Goal: Task Accomplishment & Management: Manage account settings

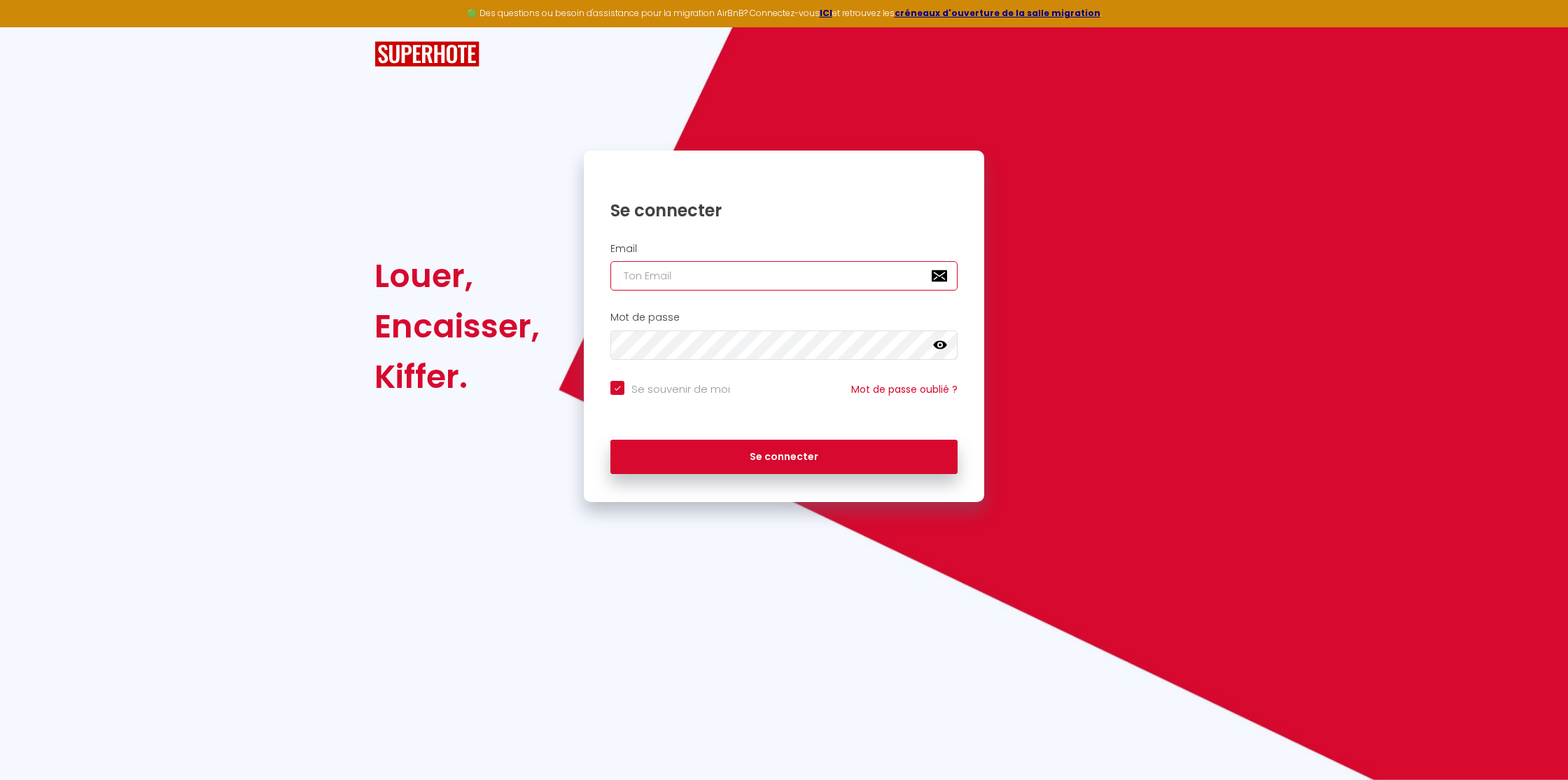
click at [667, 282] on input "email" at bounding box center [784, 275] width 347 height 29
type input "[EMAIL_ADDRESS][DOMAIN_NAME]"
click at [783, 463] on button "Se connecter" at bounding box center [784, 456] width 347 height 35
checkbox input "true"
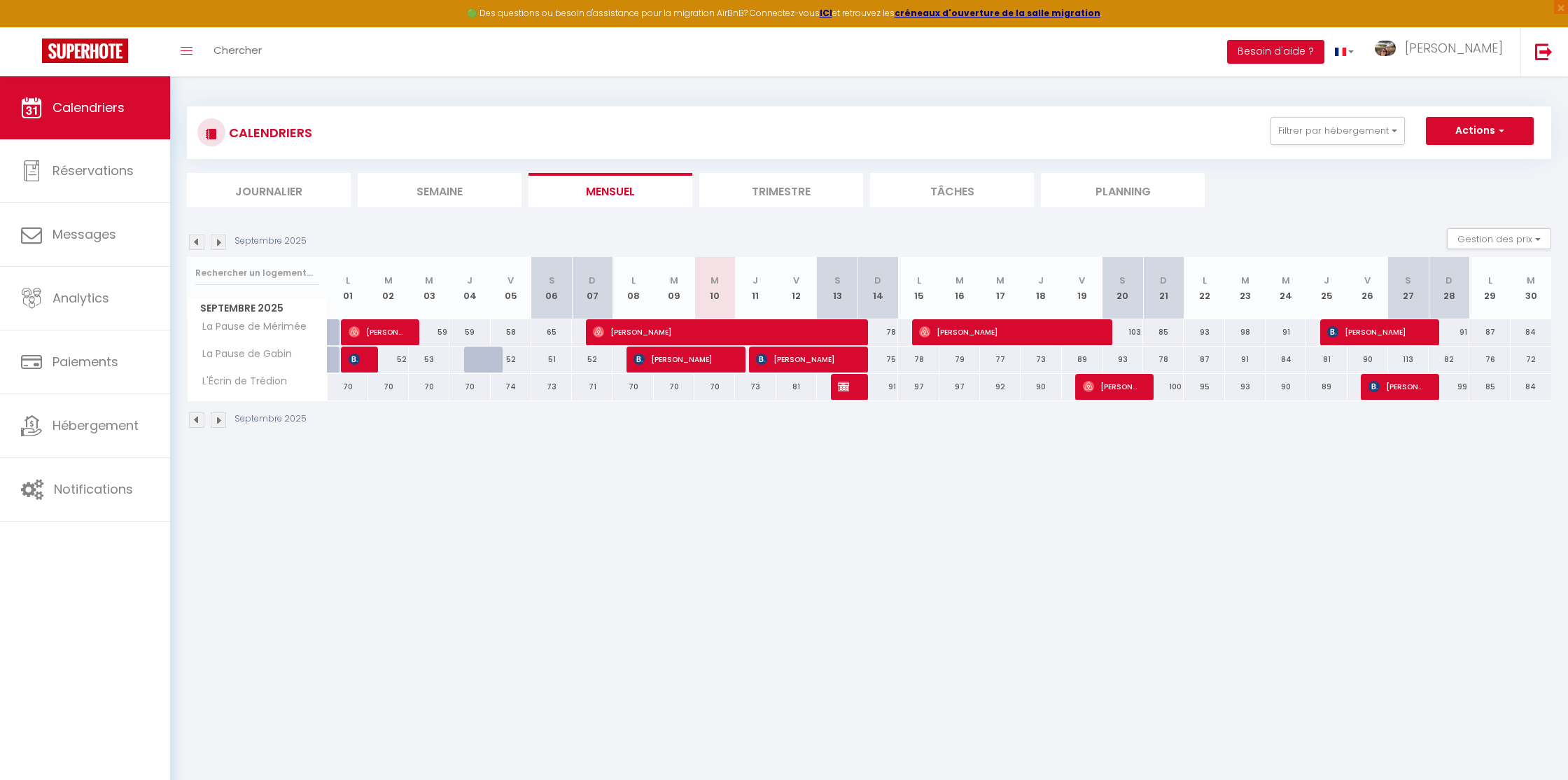
click at [197, 237] on img at bounding box center [196, 241] width 15 height 15
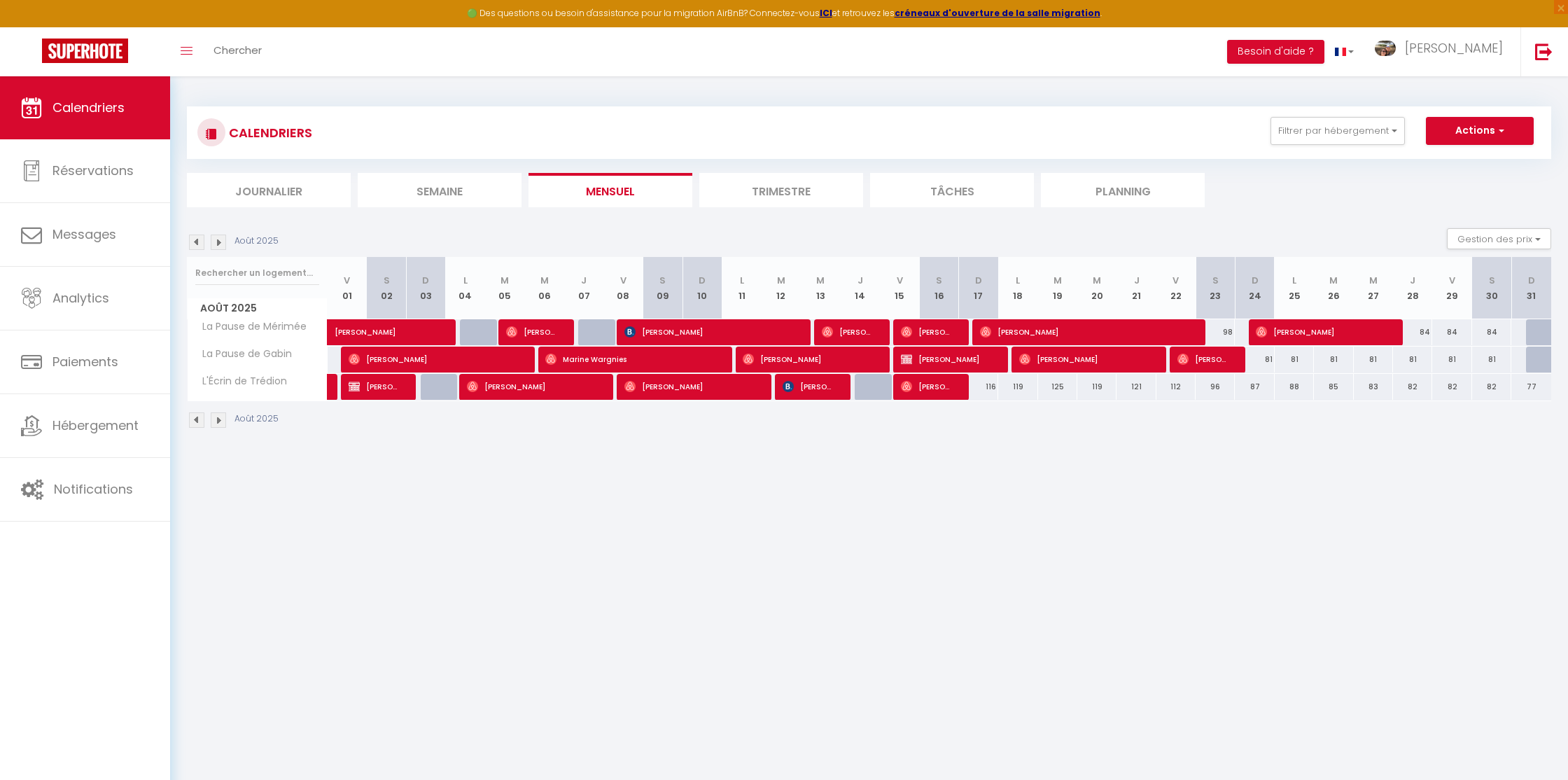
click at [218, 242] on img at bounding box center [218, 241] width 15 height 15
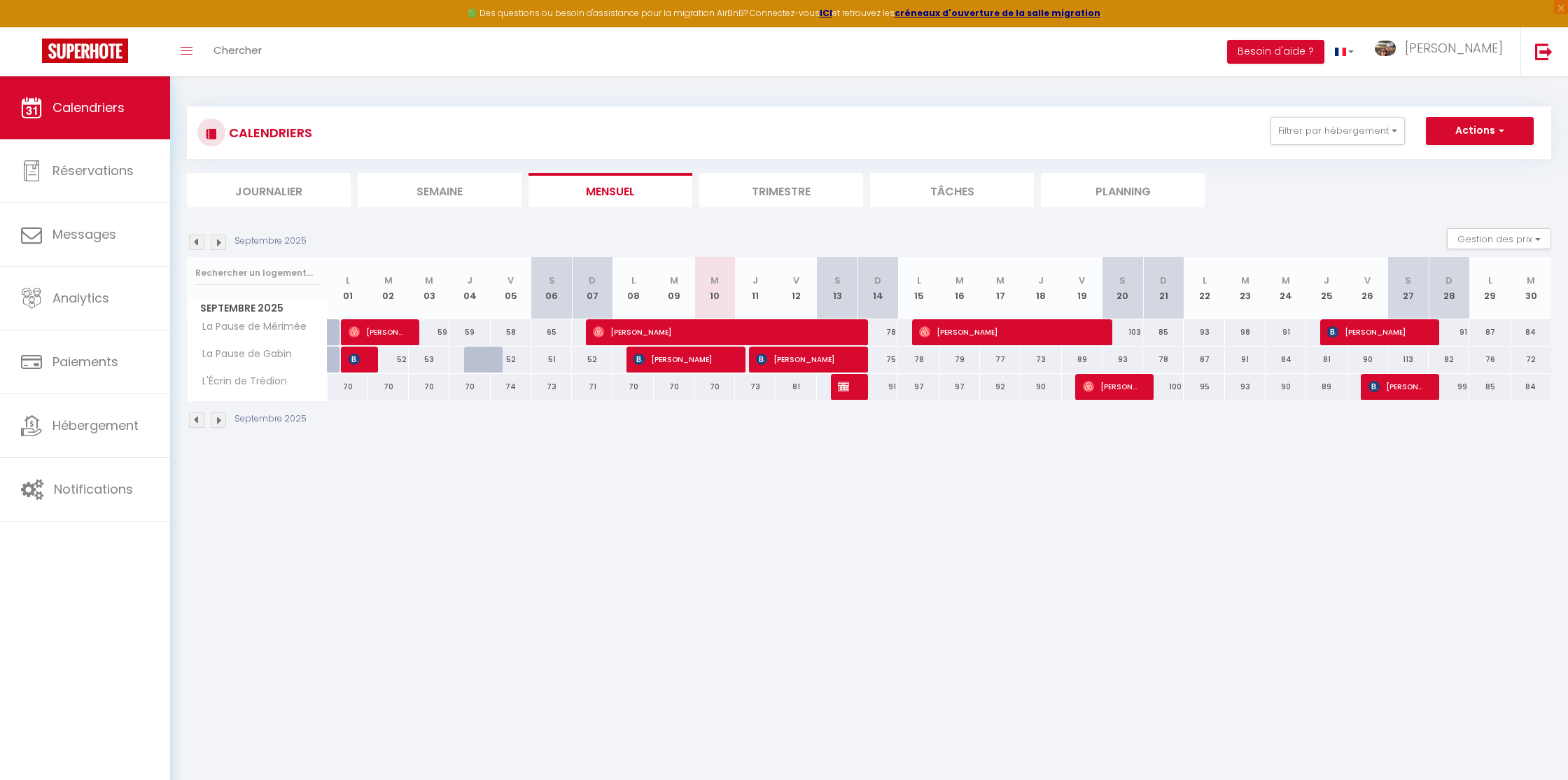
click at [217, 237] on img at bounding box center [218, 241] width 15 height 15
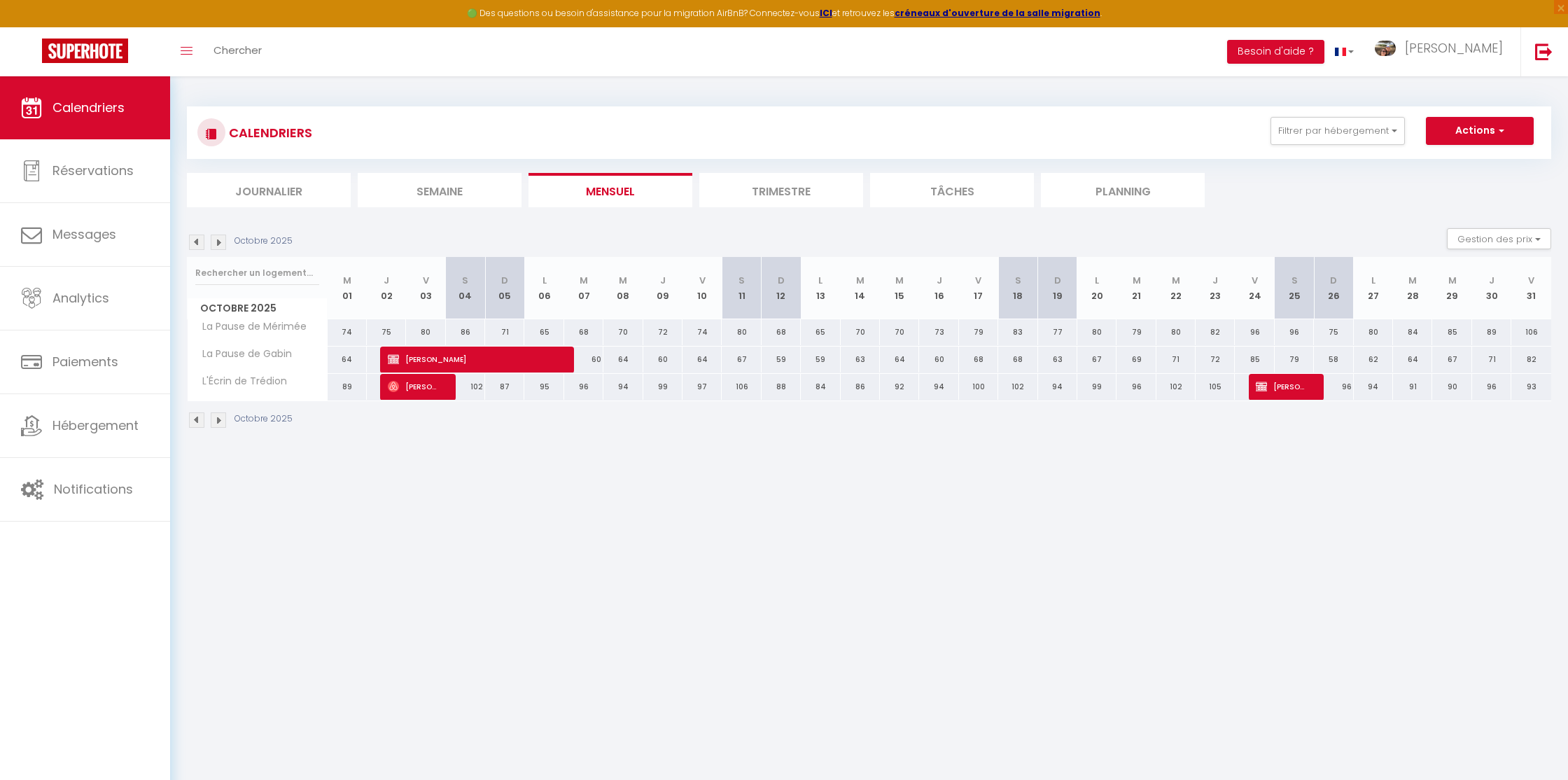
click at [195, 240] on img at bounding box center [196, 241] width 15 height 15
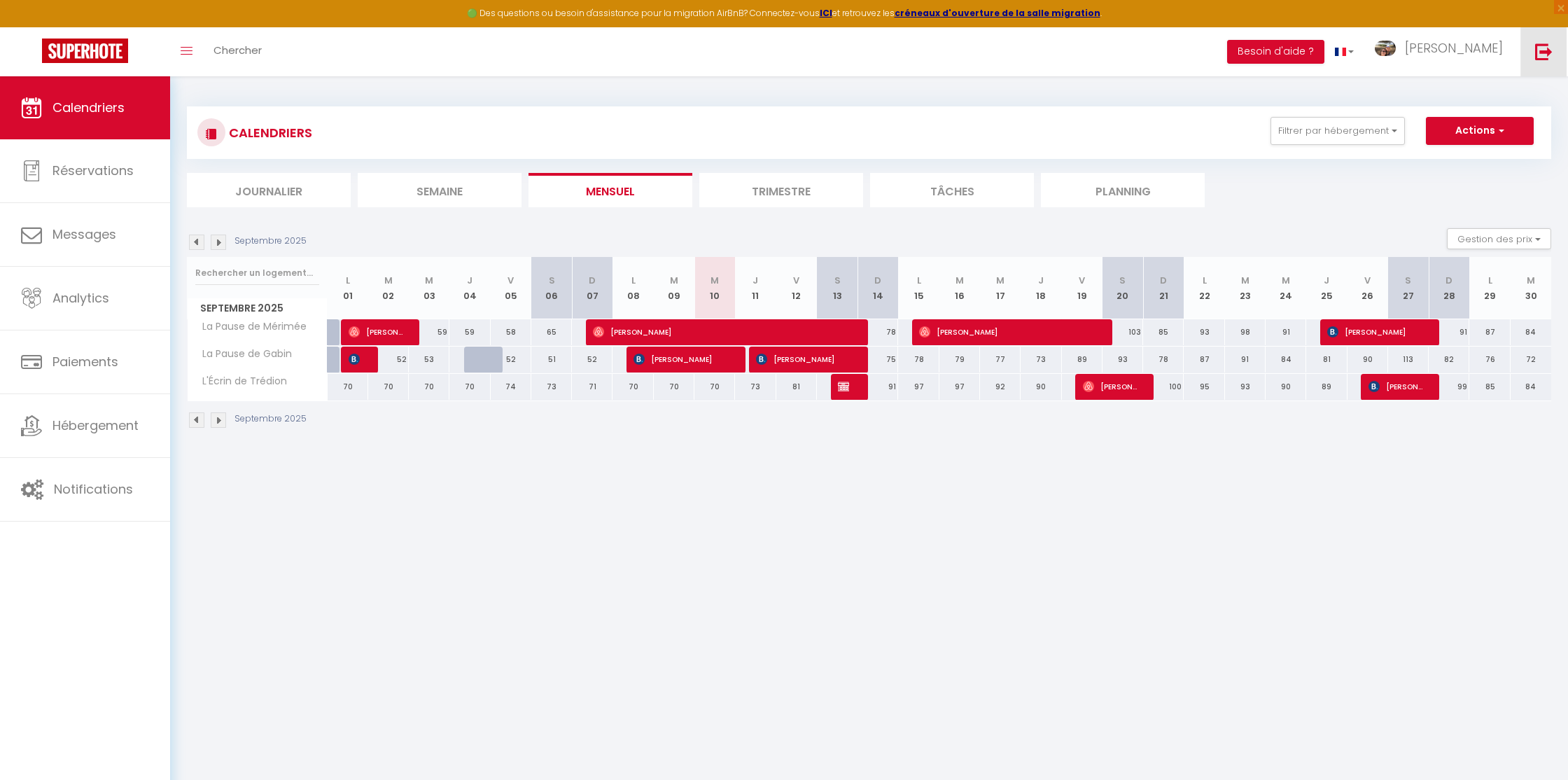
click at [1543, 52] on img at bounding box center [1544, 52] width 18 height 18
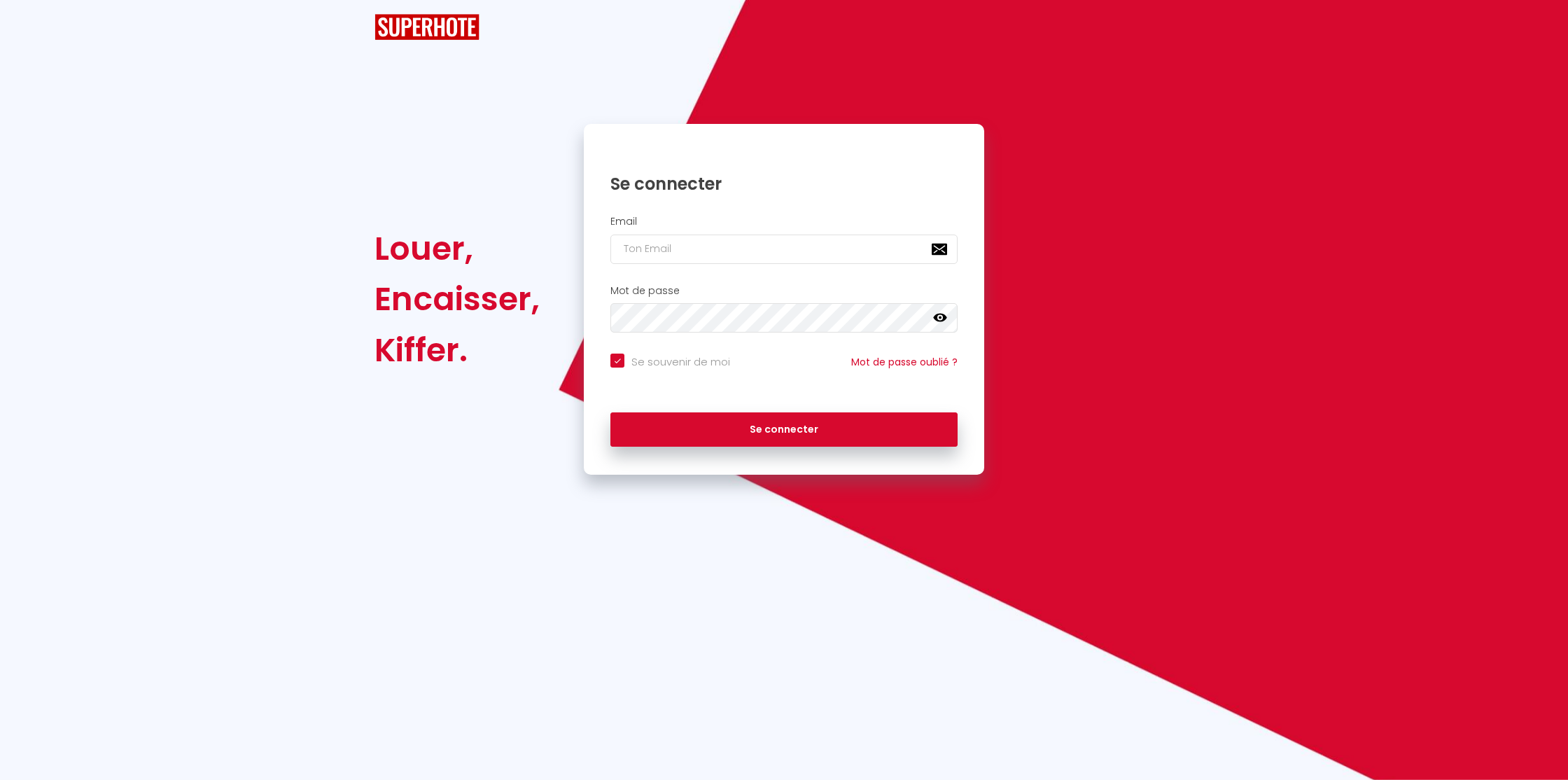
checkbox input "true"
